Goal: Transaction & Acquisition: Subscribe to service/newsletter

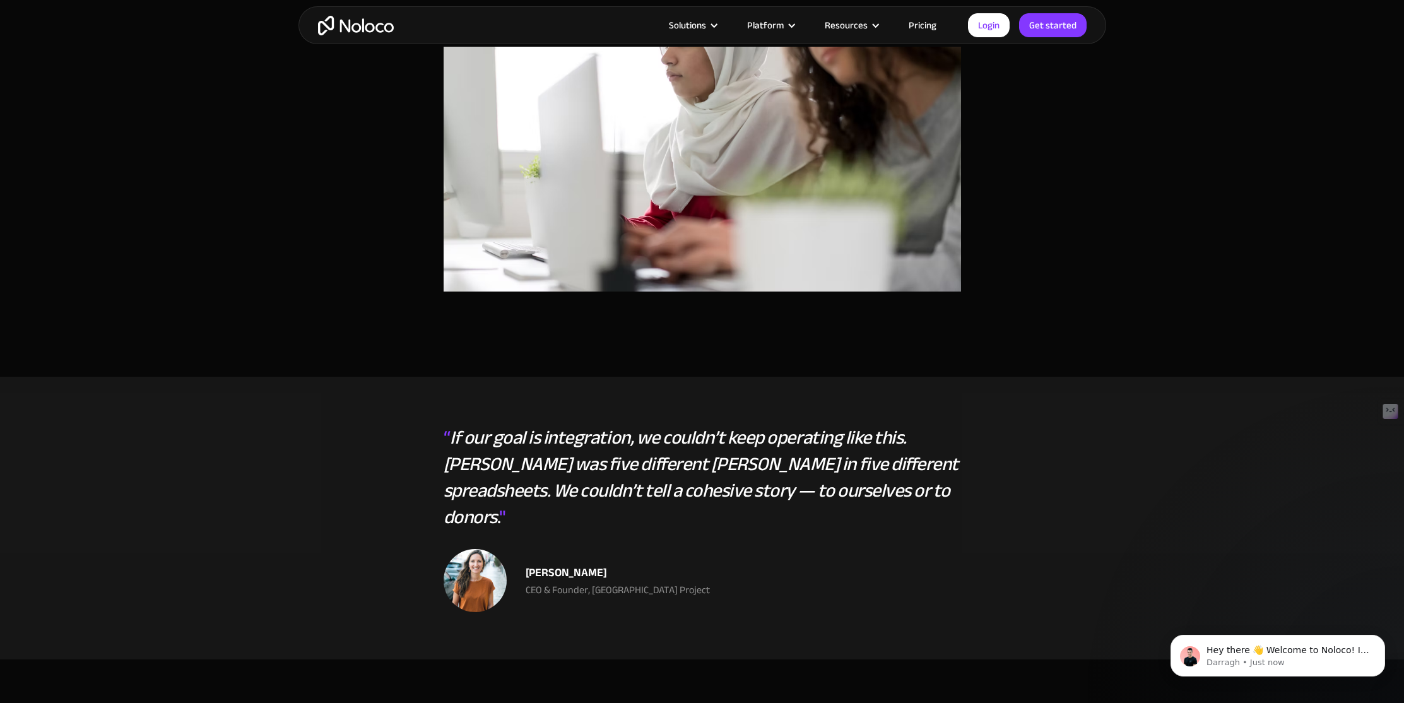
scroll to position [1356, 0]
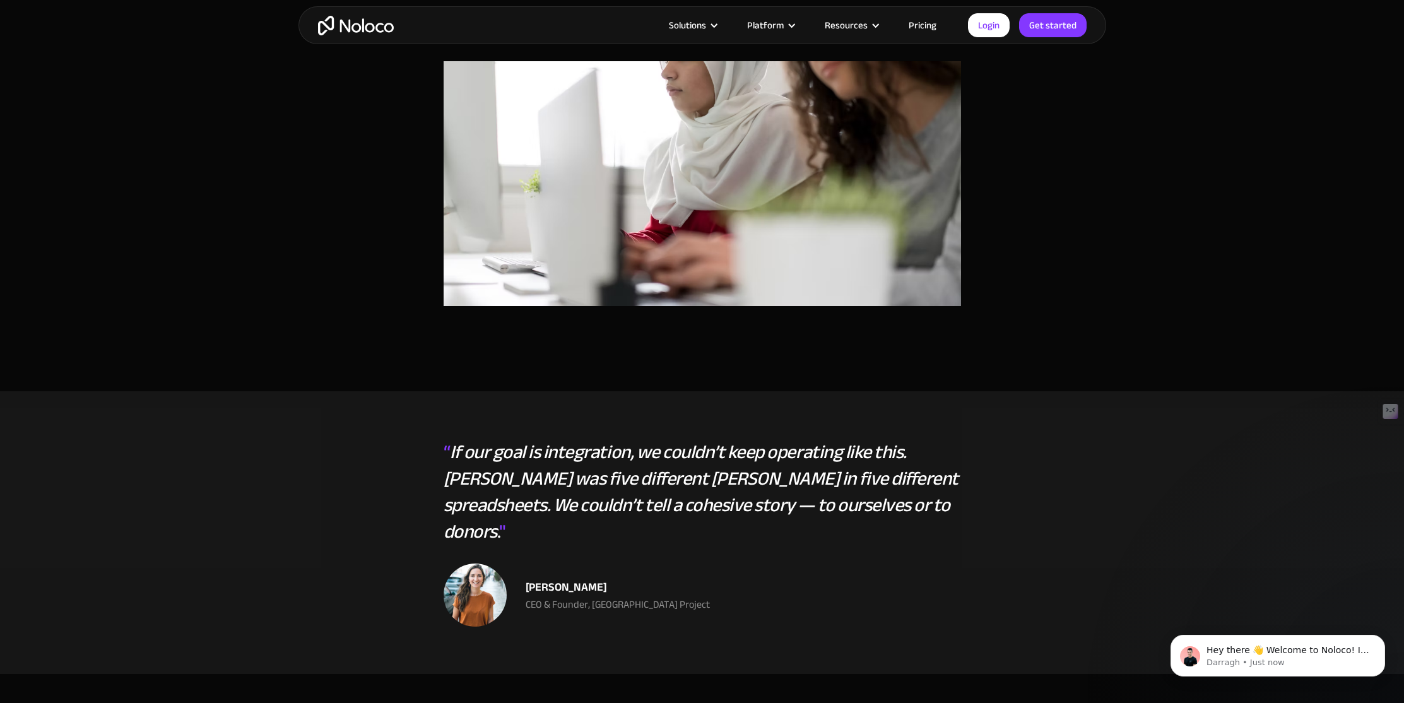
click at [922, 23] on link "Pricing" at bounding box center [922, 25] width 59 height 16
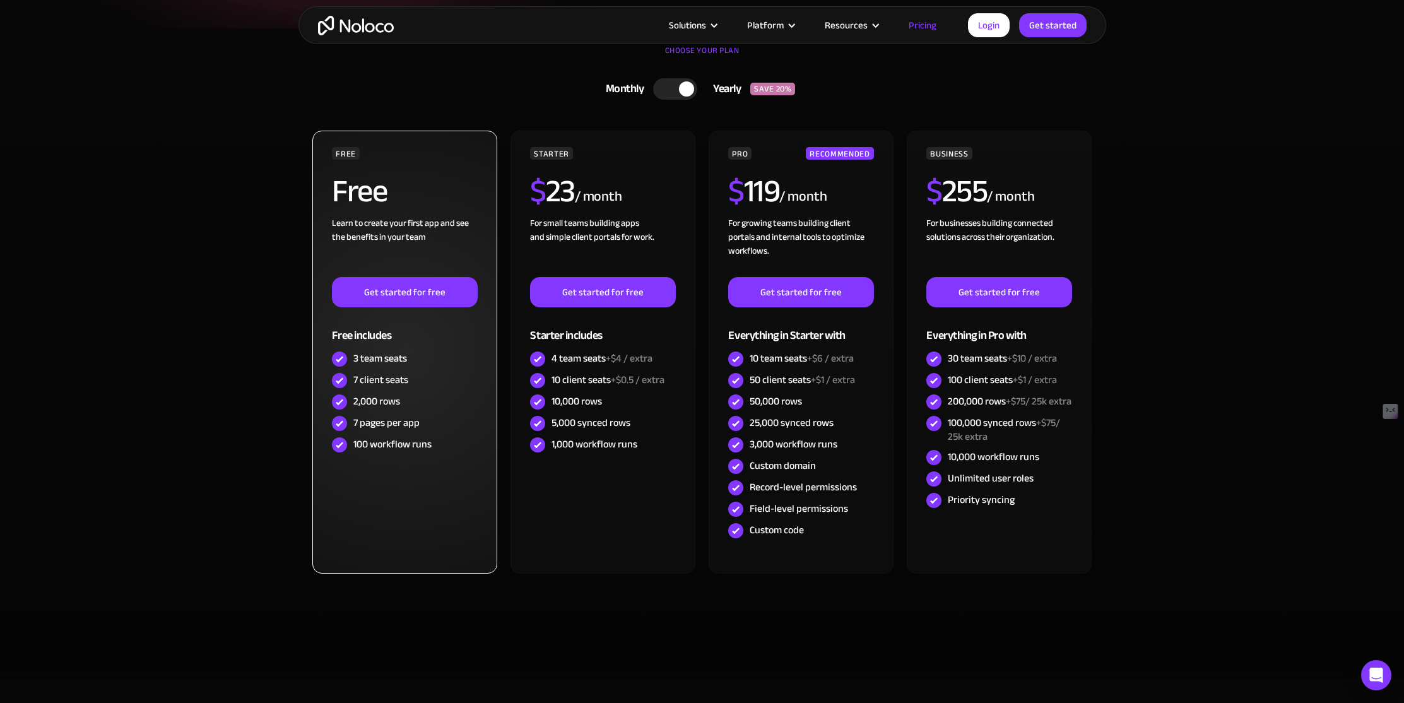
scroll to position [266, 0]
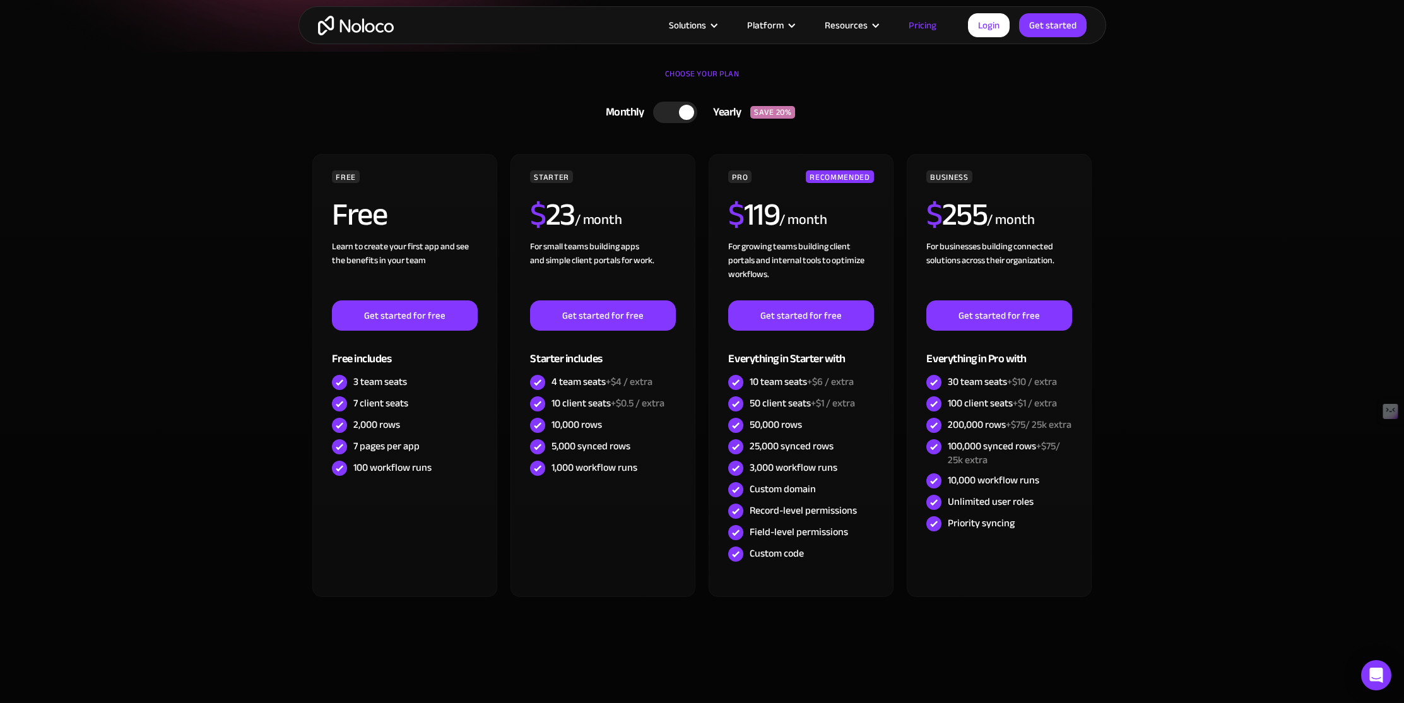
click at [661, 113] on div at bounding box center [675, 112] width 44 height 21
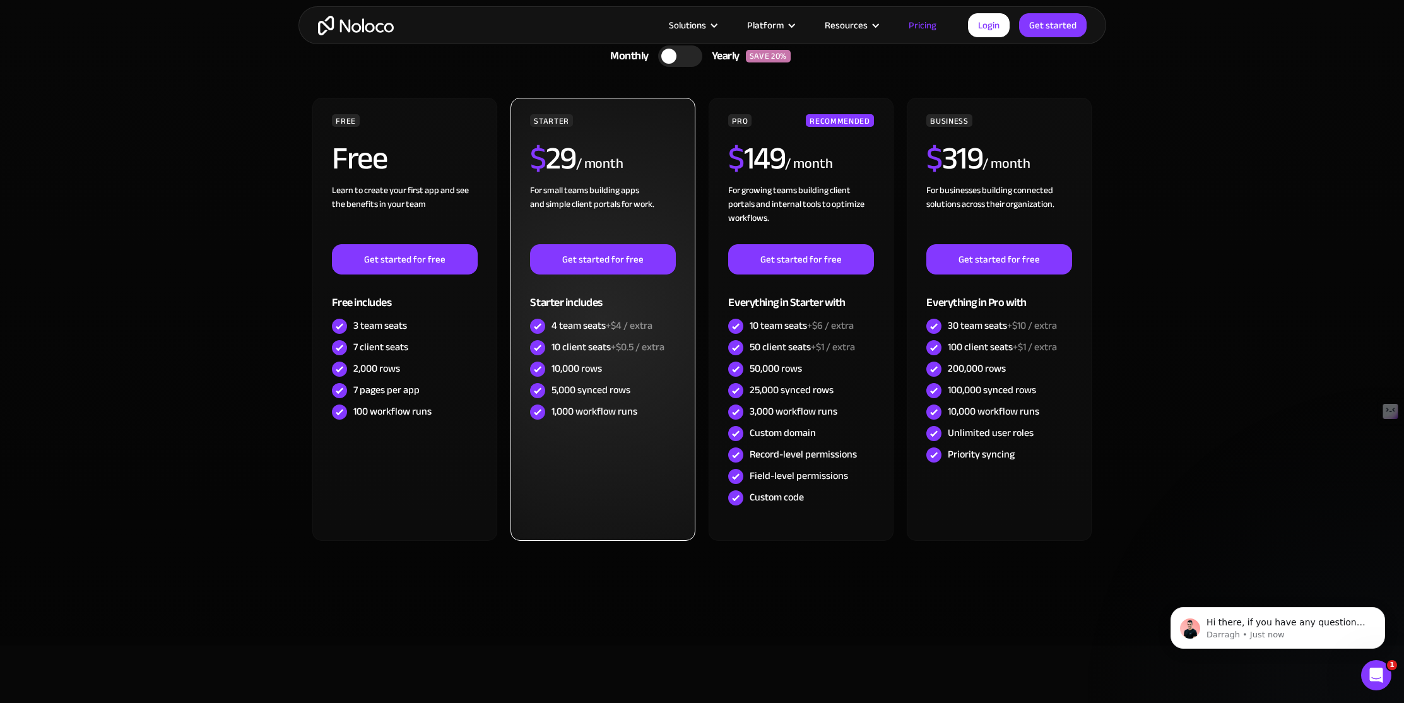
scroll to position [324, 0]
